Goal: Task Accomplishment & Management: Complete application form

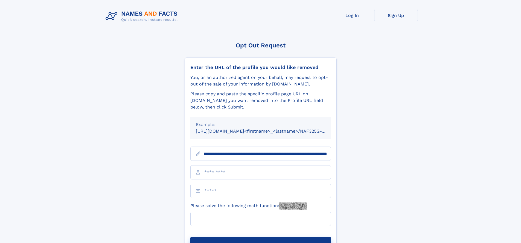
scroll to position [0, 68]
type input "**********"
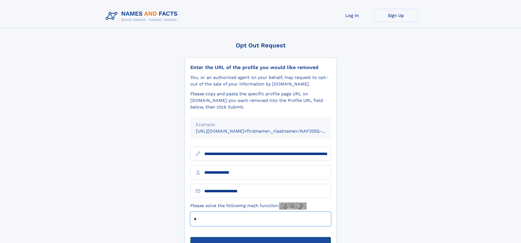
type input "*"
click at [260, 237] on button "Submit Opt Out Request" at bounding box center [260, 245] width 141 height 17
